Goal: Transaction & Acquisition: Purchase product/service

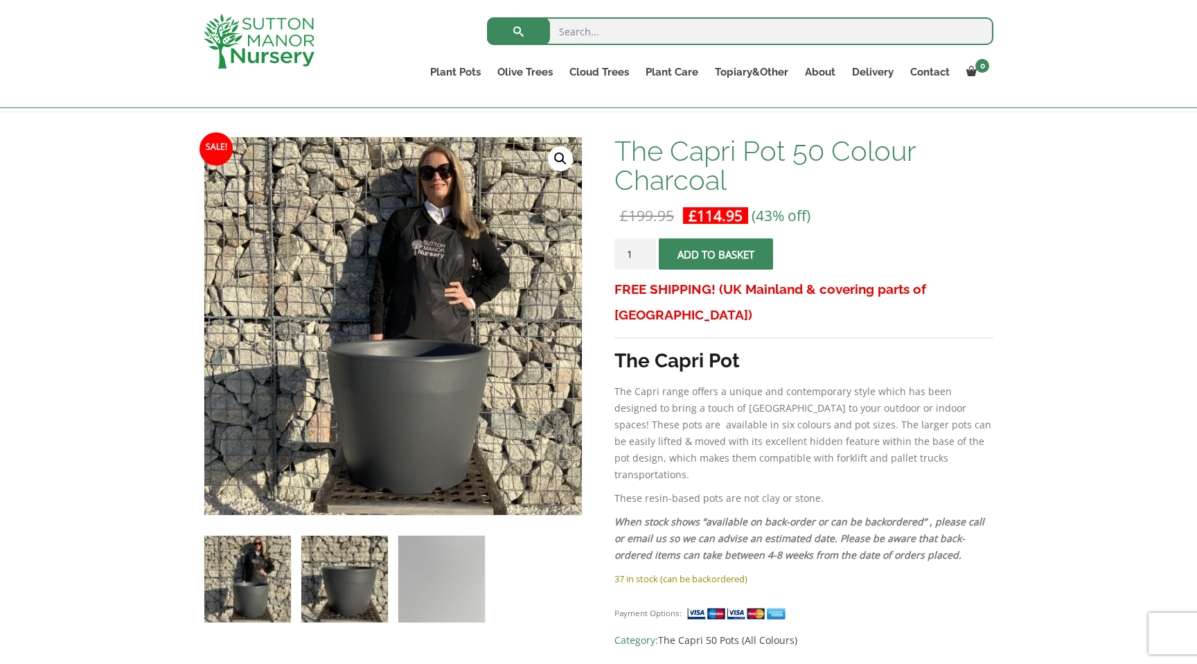
click at [351, 600] on img at bounding box center [344, 578] width 87 height 87
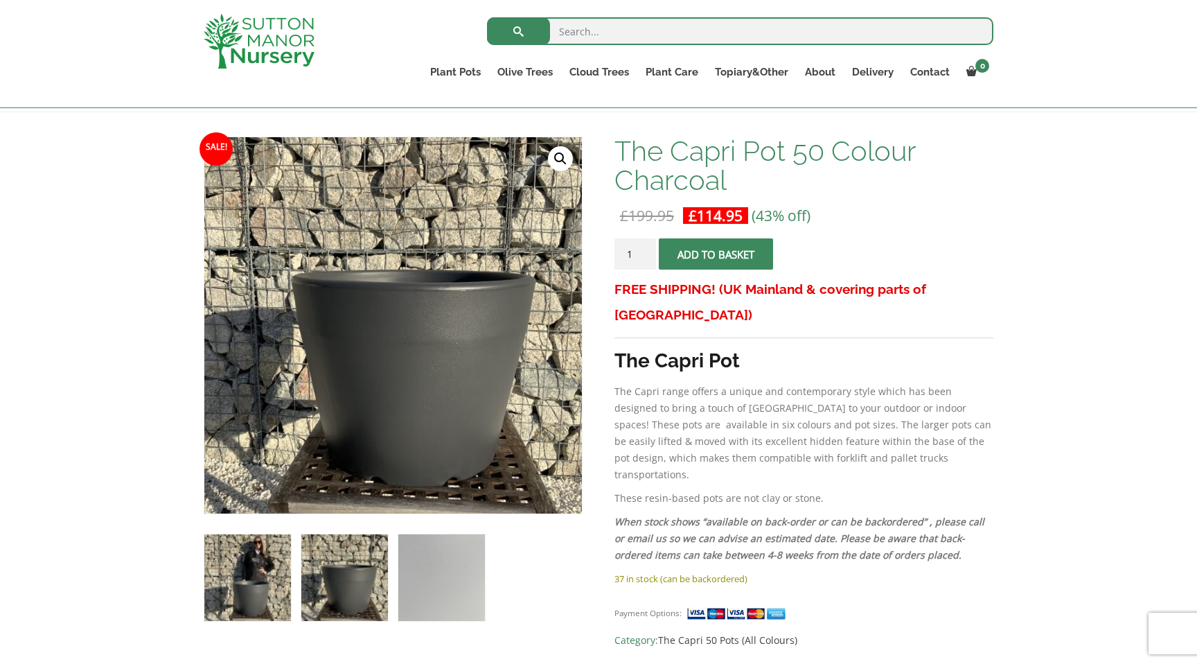
click at [273, 603] on img at bounding box center [247, 577] width 87 height 87
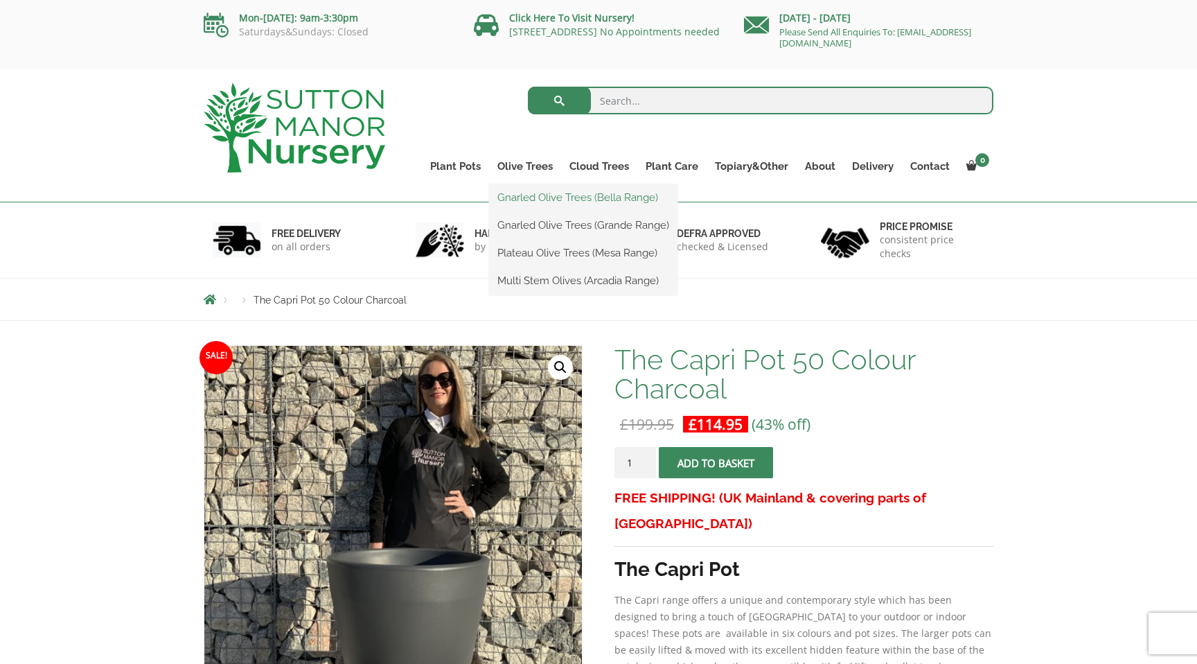
click at [530, 200] on link "Gnarled Olive Trees (Bella Range)" at bounding box center [583, 197] width 188 height 21
click at [514, 165] on link "Olive Trees" at bounding box center [525, 166] width 72 height 19
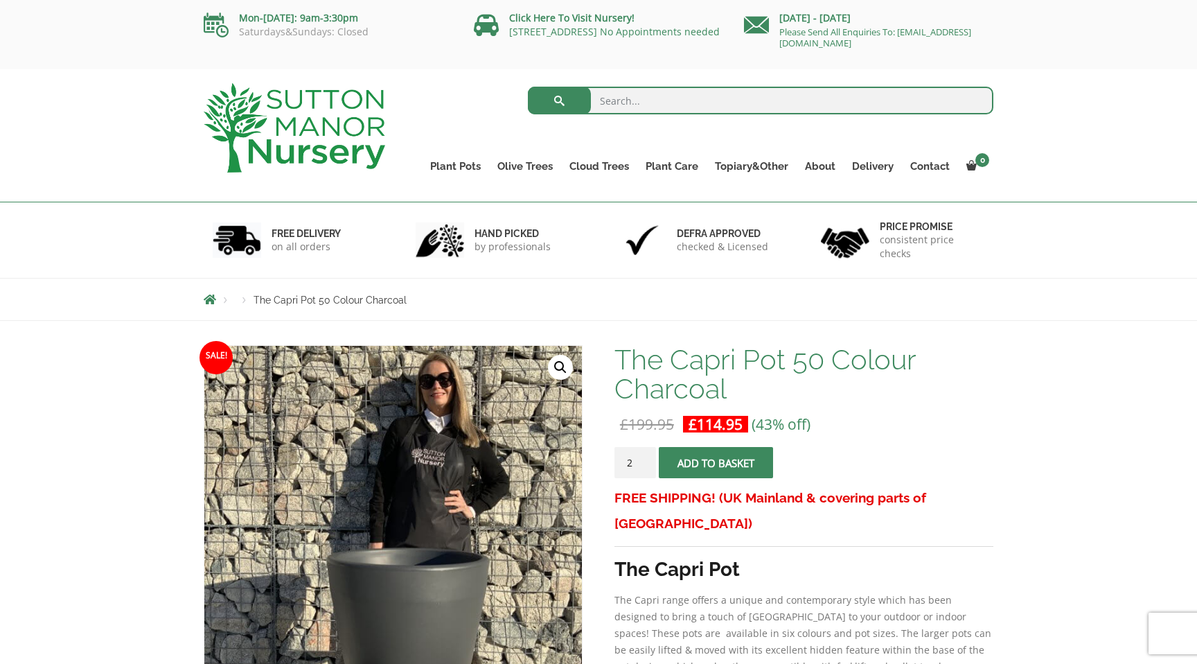
type input "2"
click at [648, 456] on input "2" at bounding box center [635, 462] width 42 height 31
click at [715, 463] on span "submit" at bounding box center [715, 463] width 0 height 0
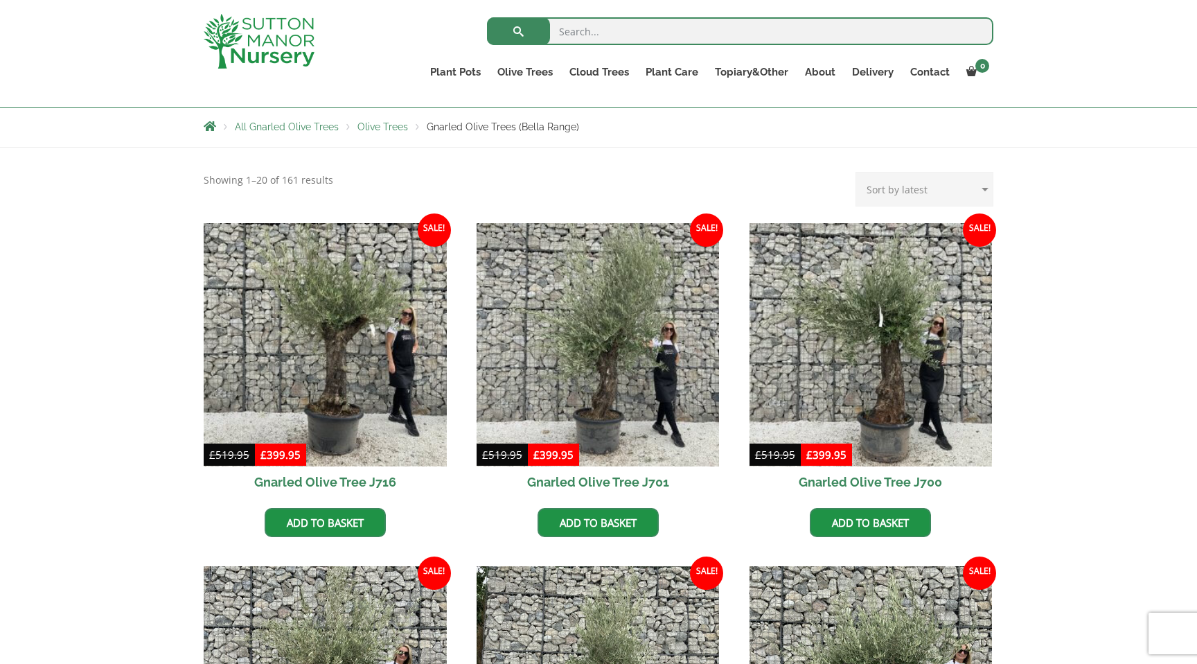
scroll to position [240, 0]
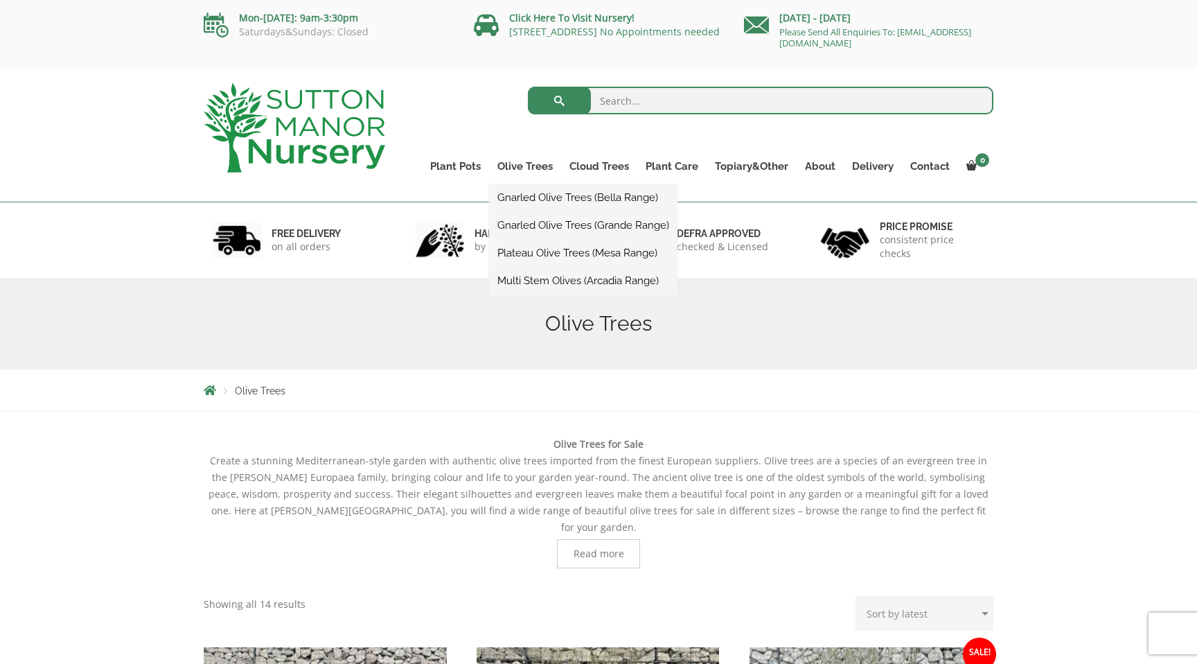
click at [544, 225] on link "Gnarled Olive Trees (Grande Range)" at bounding box center [583, 225] width 188 height 21
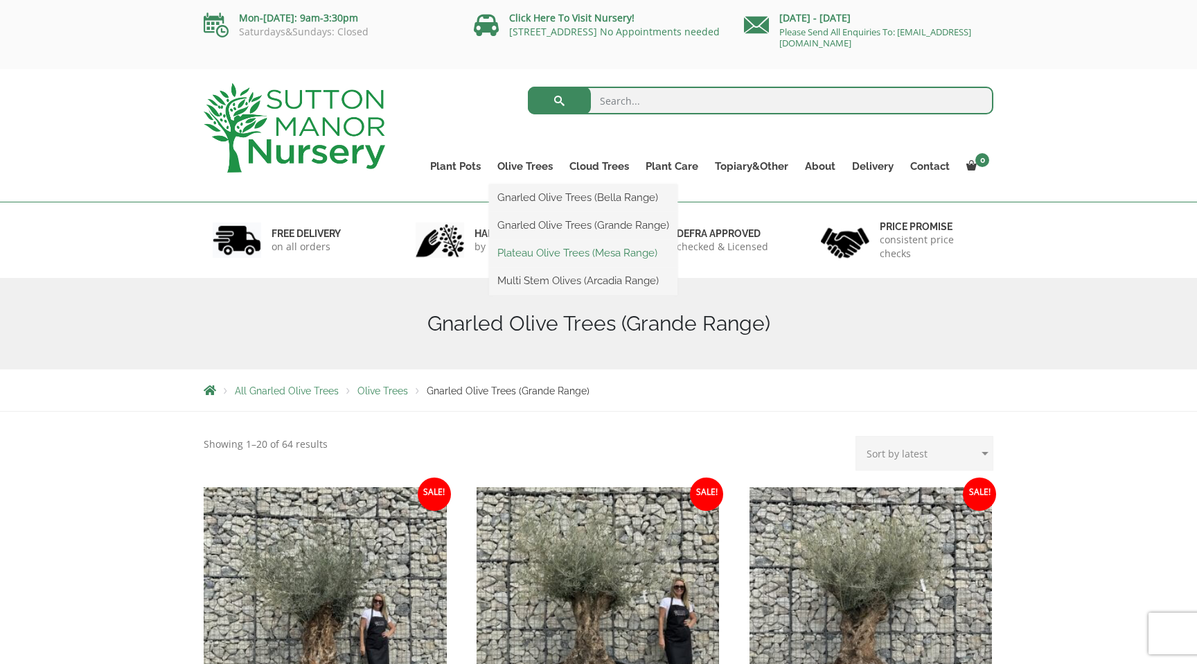
click at [530, 249] on link "Plateau Olive Trees (Mesa Range)" at bounding box center [583, 252] width 188 height 21
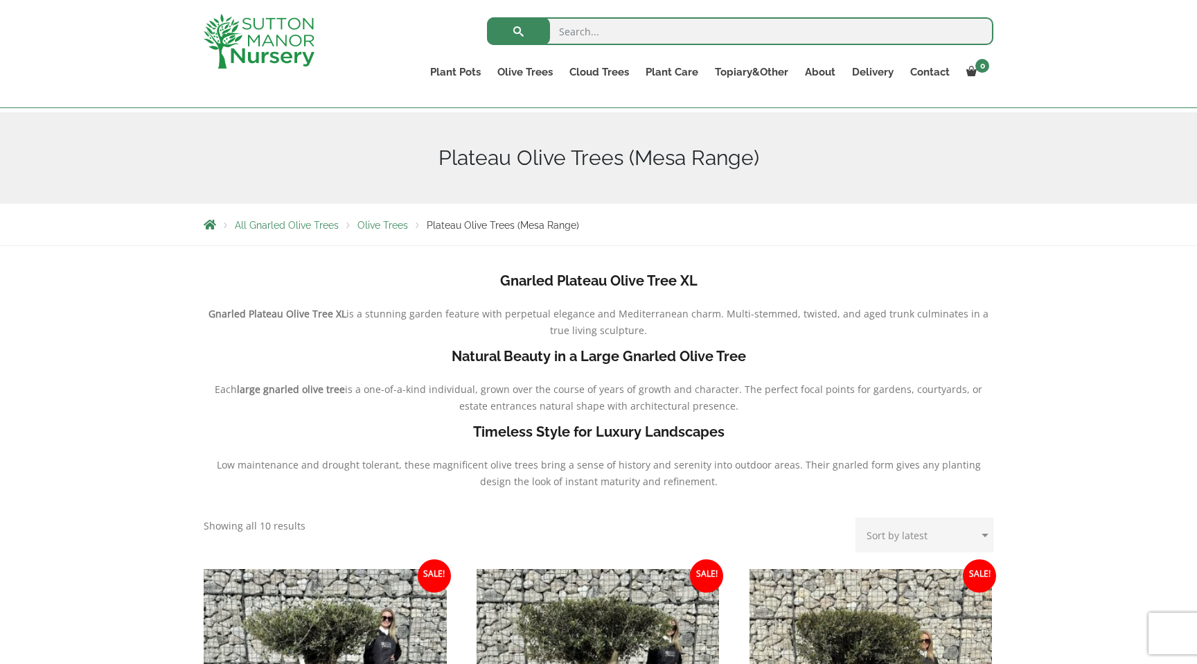
scroll to position [48, 0]
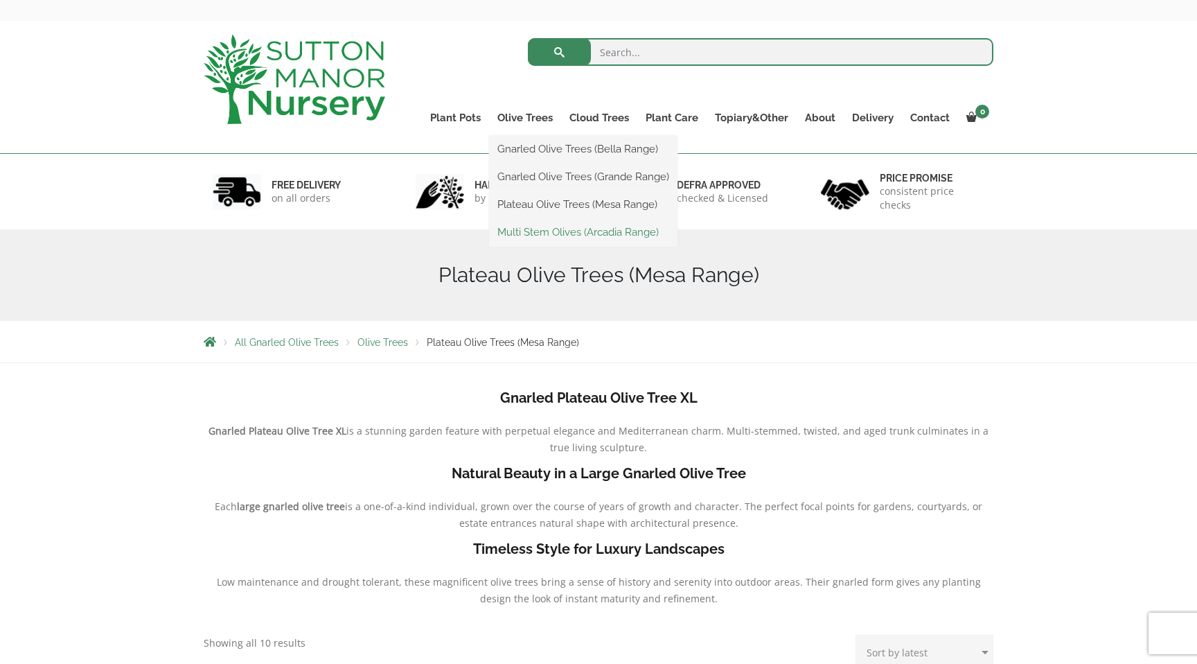
click at [545, 235] on link "Multi Stem Olives (Arcadia Range)" at bounding box center [583, 232] width 188 height 21
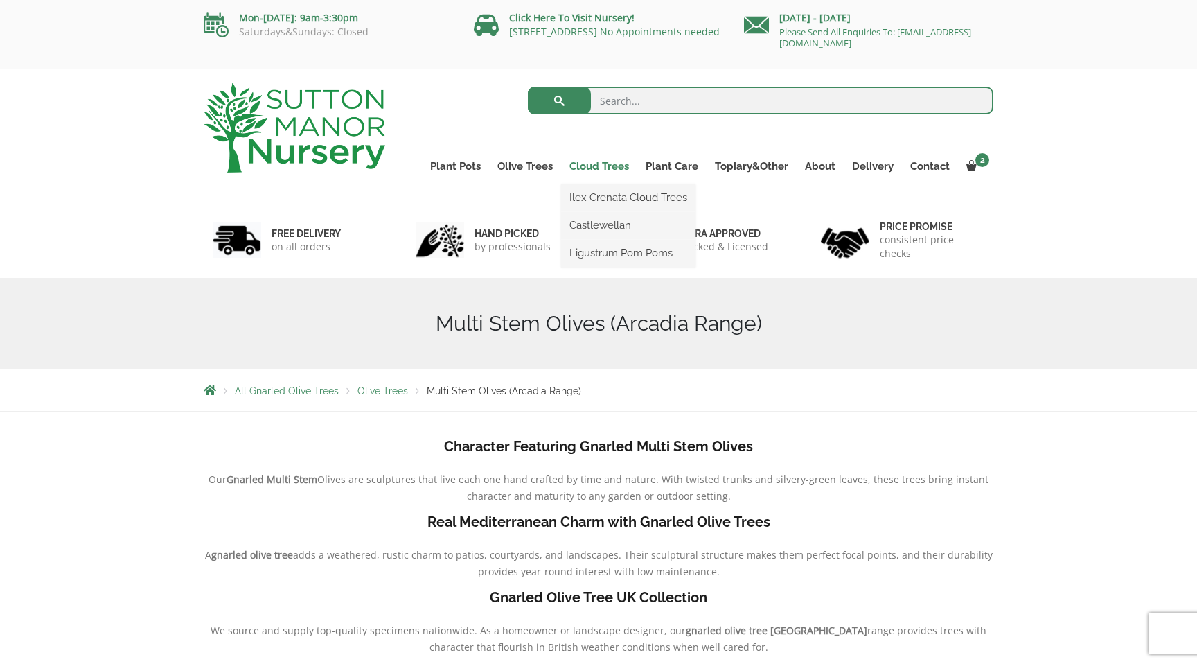
click at [600, 165] on link "Cloud Trees" at bounding box center [599, 166] width 76 height 19
click at [602, 195] on link "Ilex Crenata Cloud Trees" at bounding box center [628, 197] width 134 height 21
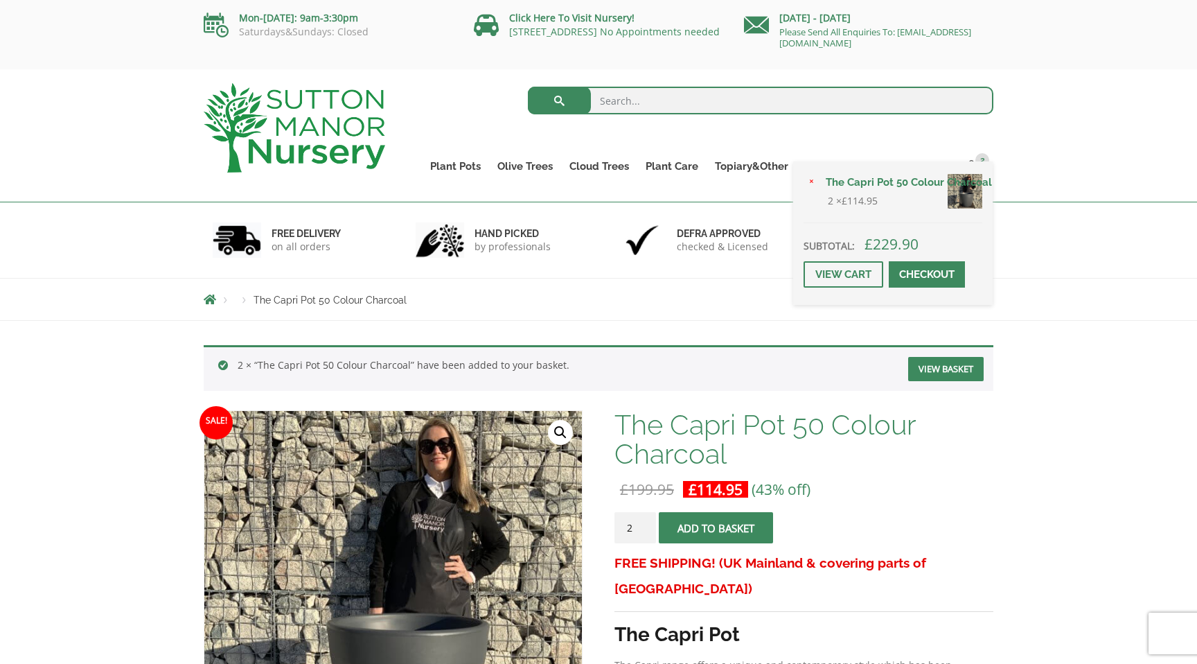
click at [916, 280] on link "Checkout" at bounding box center [927, 274] width 76 height 26
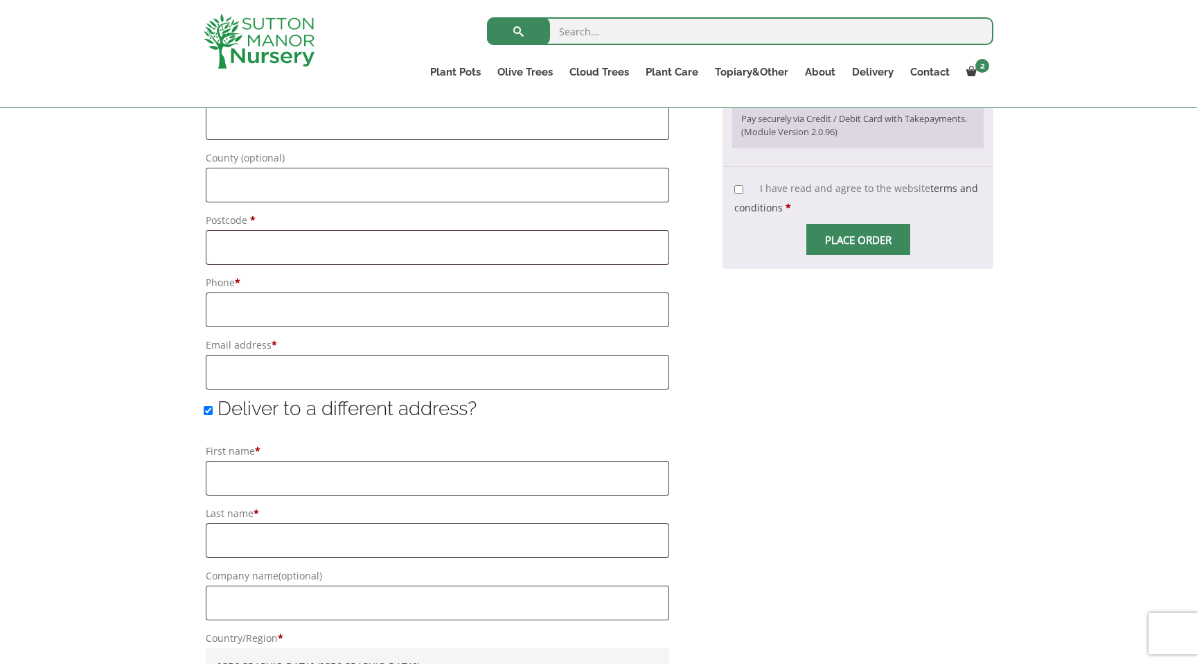
scroll to position [776, 0]
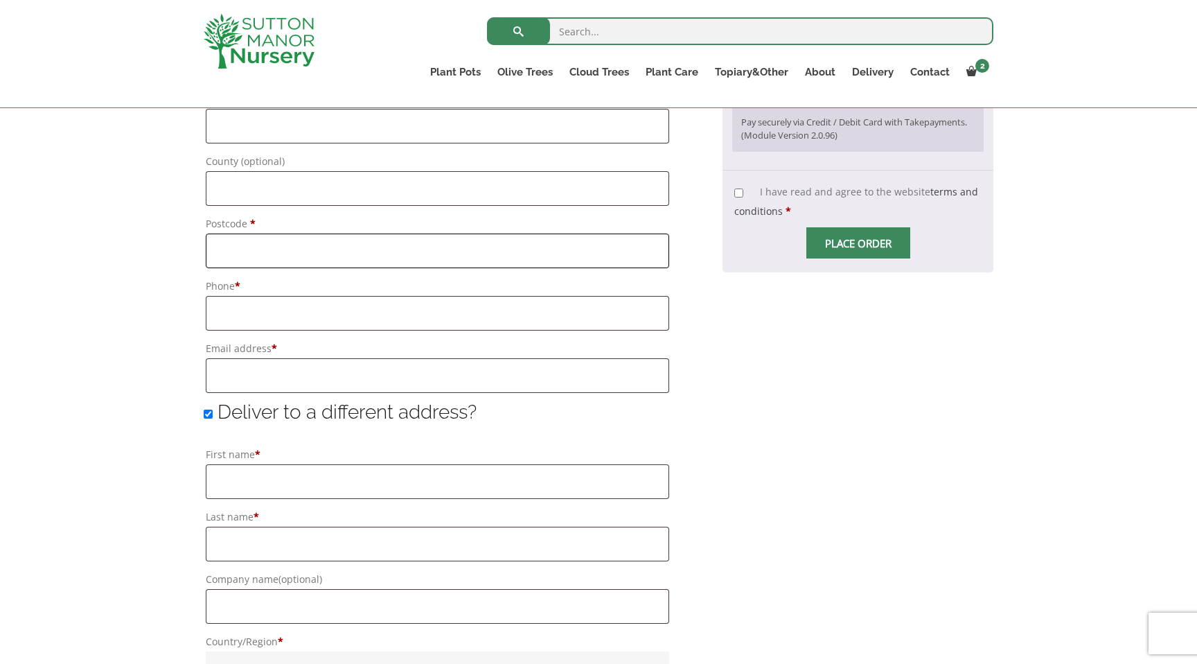
click at [339, 247] on input "Postcode *" at bounding box center [437, 250] width 463 height 35
type input "SW11 5QU"
click at [223, 413] on span "Deliver to a different address?" at bounding box center [346, 411] width 259 height 23
click at [213, 413] on input "Deliver to a different address?" at bounding box center [208, 413] width 9 height 9
checkbox input "false"
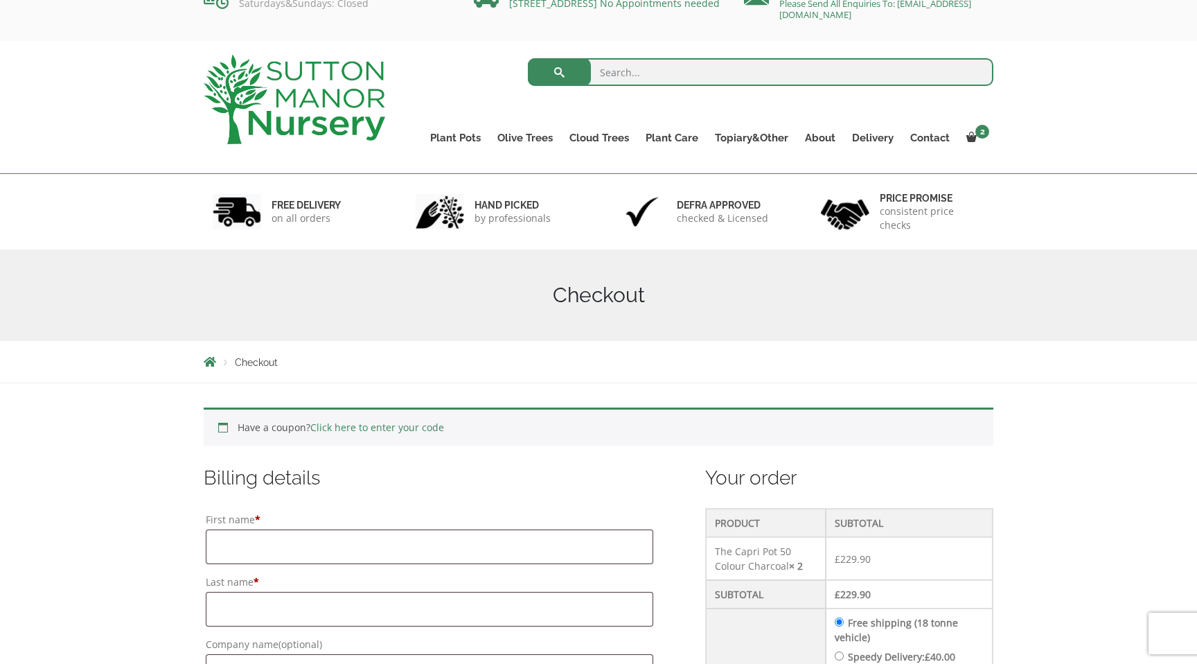
scroll to position [0, 0]
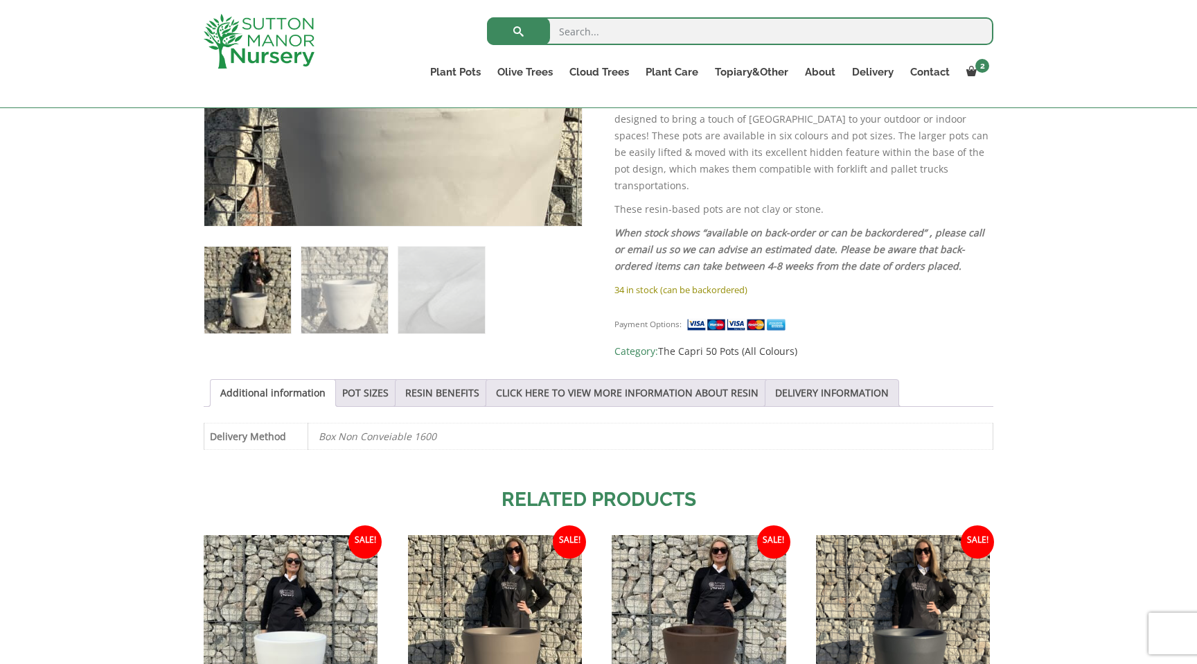
scroll to position [772, 0]
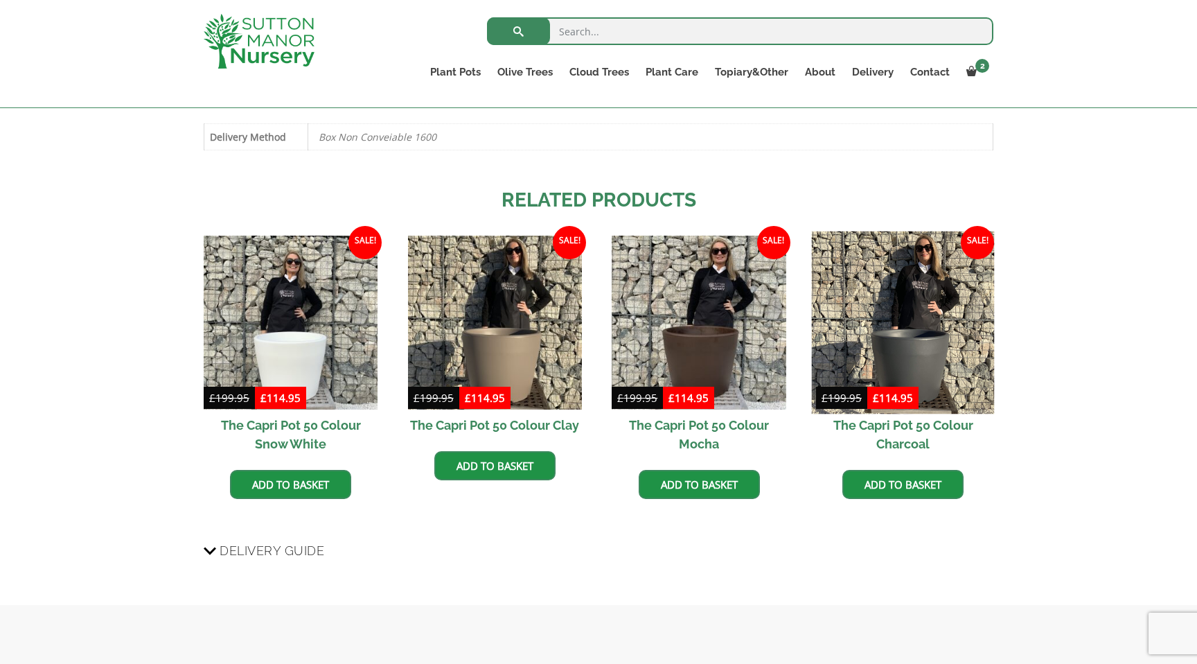
click at [884, 313] on img at bounding box center [903, 322] width 183 height 183
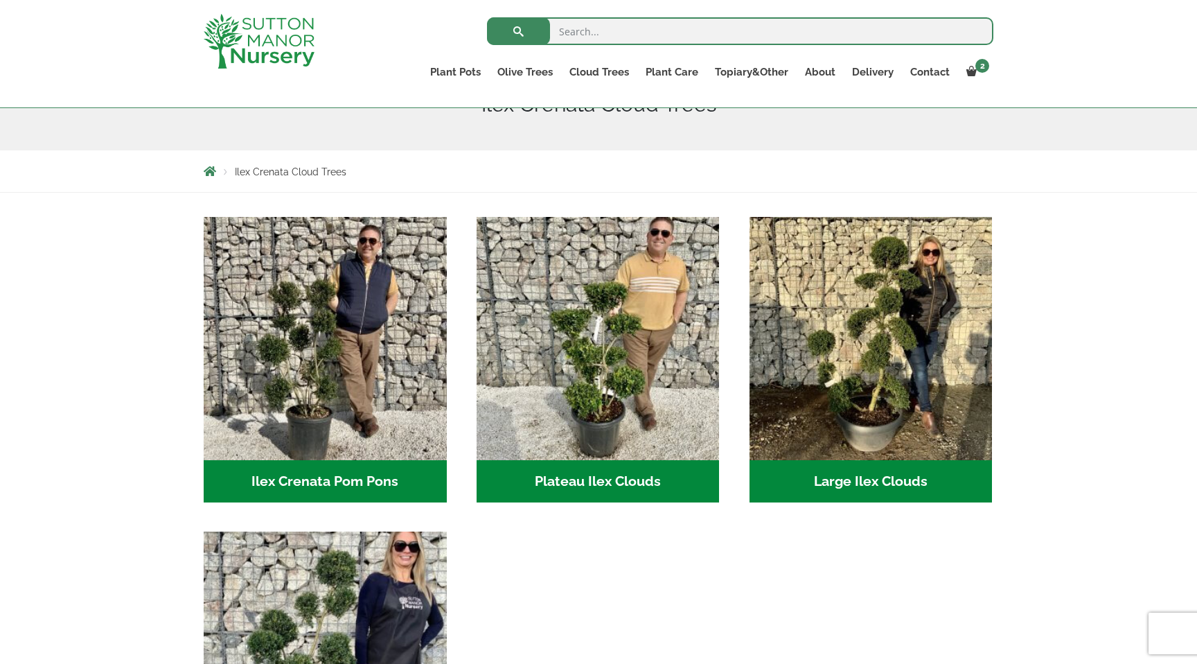
scroll to position [3, 0]
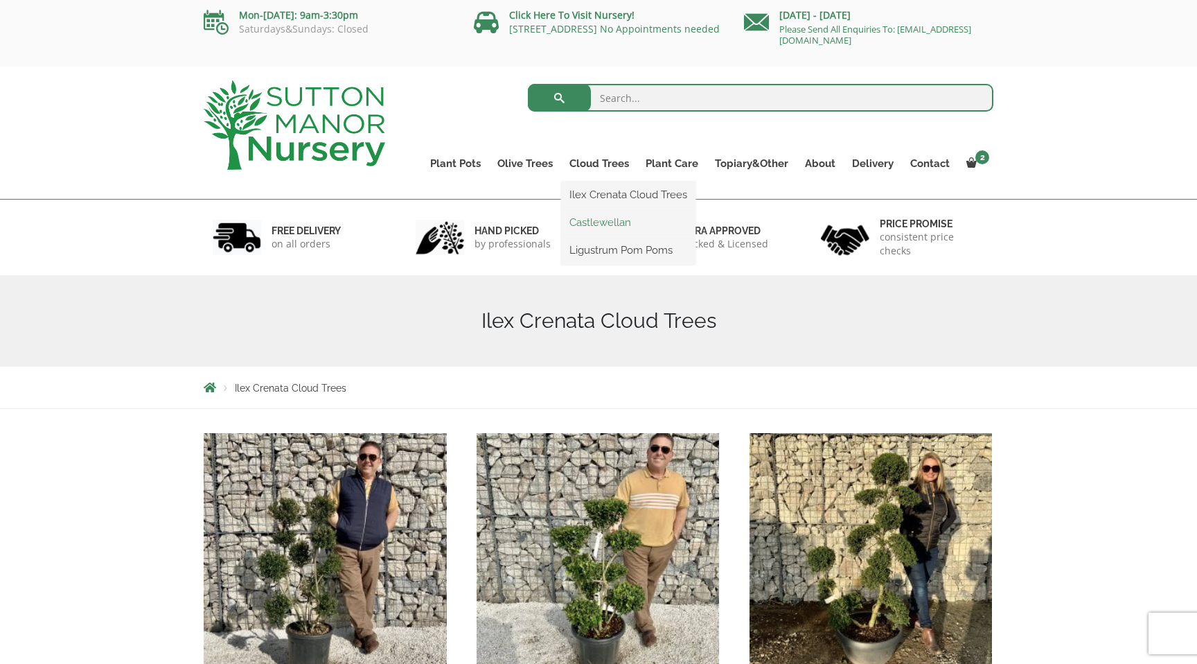
click at [608, 222] on link "Castlewellan" at bounding box center [628, 222] width 134 height 21
